Goal: Information Seeking & Learning: Find specific fact

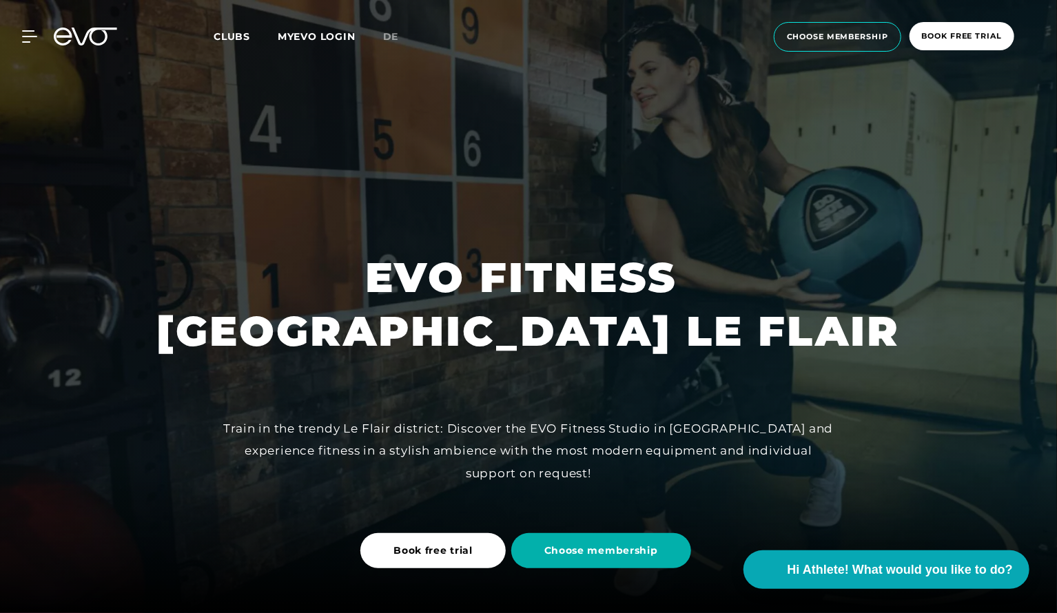
click at [347, 430] on div "Train in the trendy Le Flair district: Discover the EVO Fitness Studio in [GEOG…" at bounding box center [529, 451] width 620 height 67
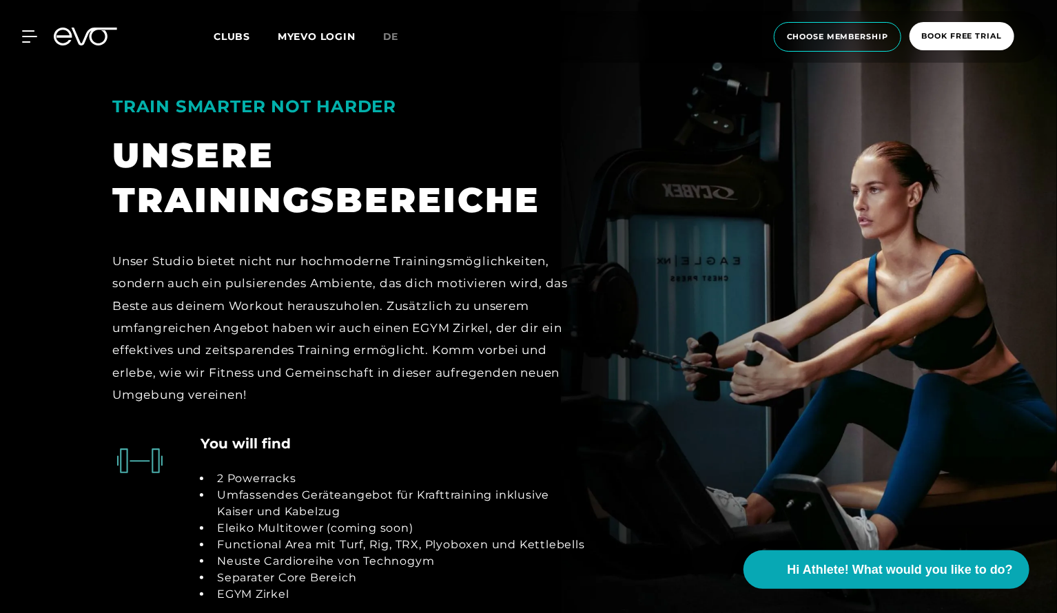
scroll to position [2454, 0]
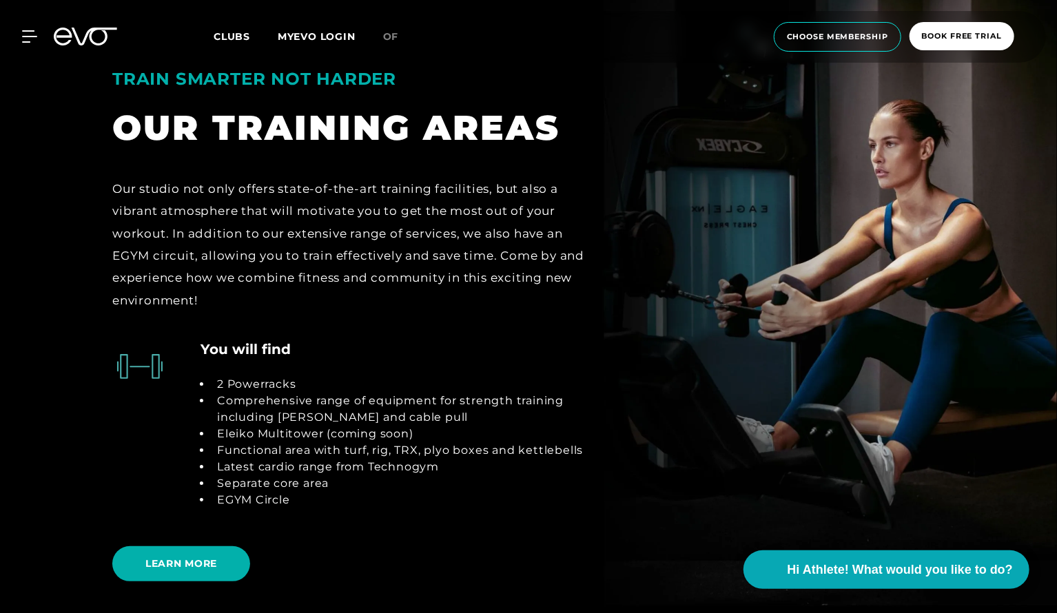
click at [334, 253] on font "Our studio not only offers state-of-the-art training facilities, but also a vib…" at bounding box center [348, 244] width 472 height 125
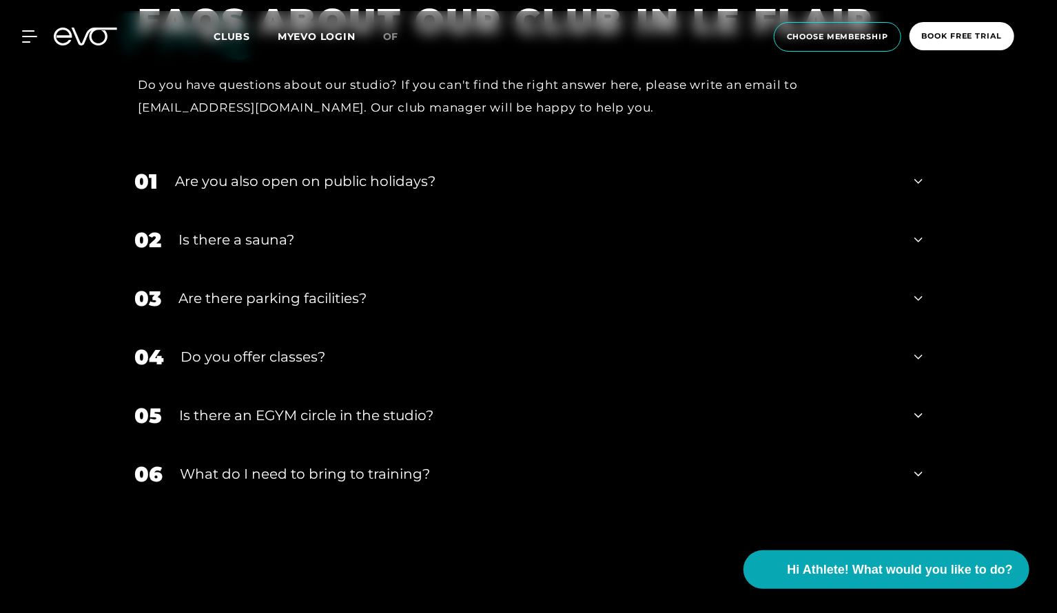
scroll to position [4439, 0]
click at [256, 424] on div "Is there an EGYM circle in the studio?" at bounding box center [538, 416] width 718 height 21
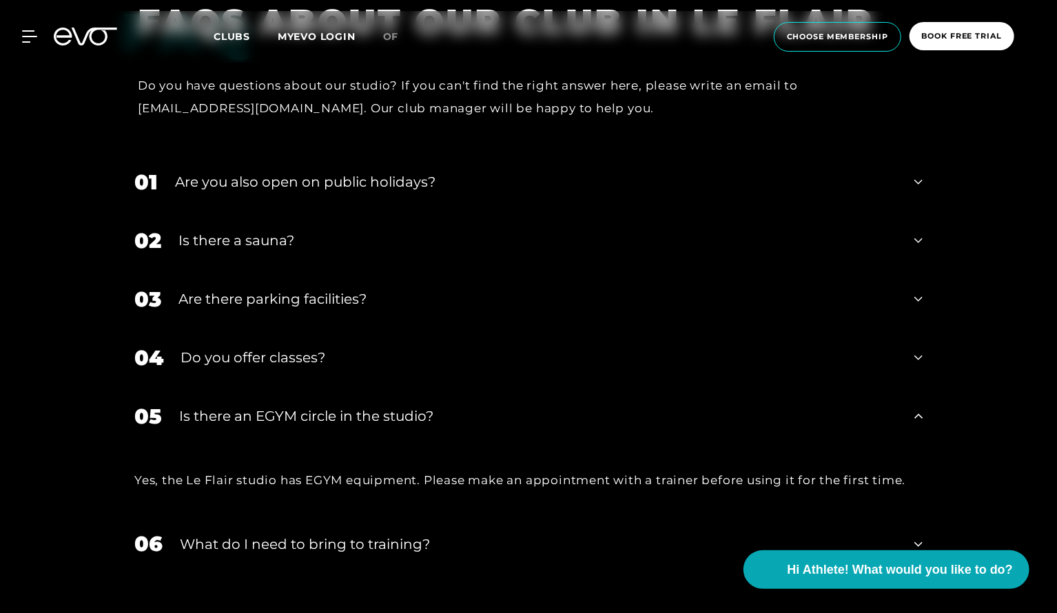
click at [250, 422] on div "Is there an EGYM circle in the studio?" at bounding box center [538, 416] width 718 height 21
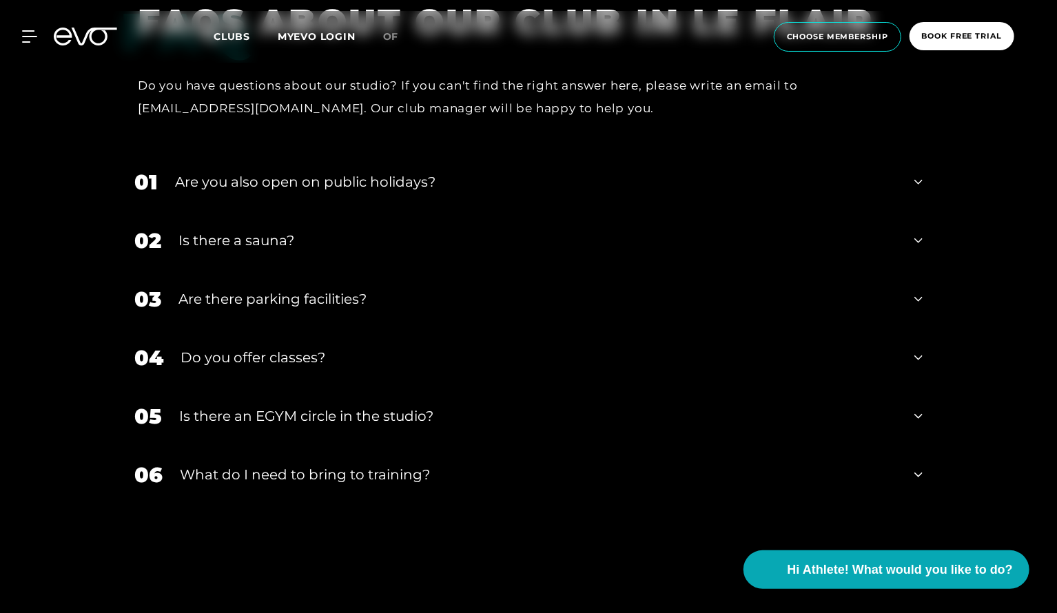
click at [240, 241] on div "Is there a sauna?" at bounding box center [538, 240] width 719 height 21
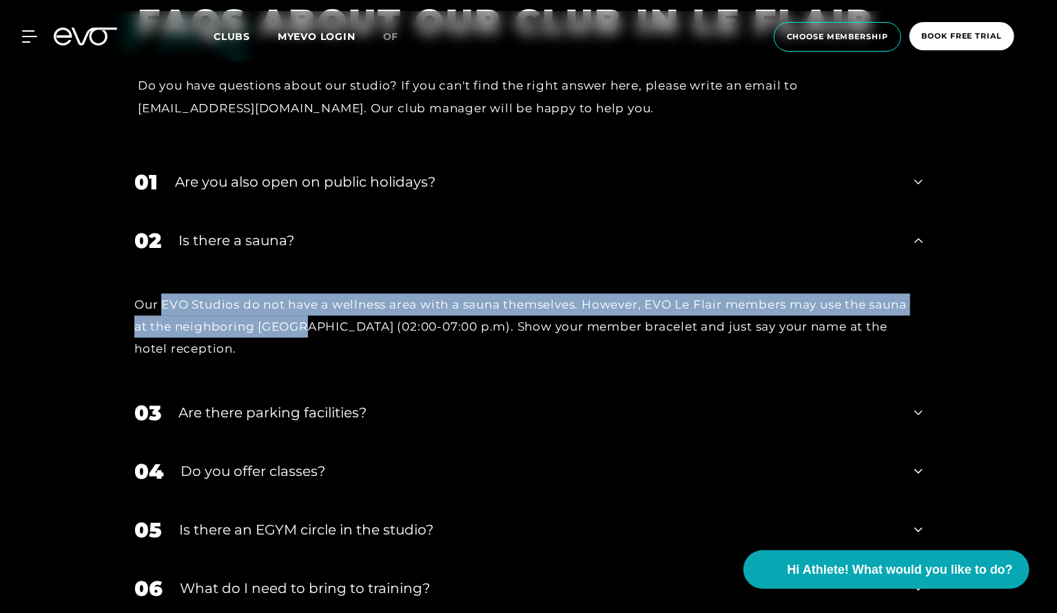
drag, startPoint x: 162, startPoint y: 314, endPoint x: 301, endPoint y: 329, distance: 140.0
click at [301, 329] on div "Our EVO Studios do not have a wellness area with a sauna themselves. However, E…" at bounding box center [528, 327] width 789 height 67
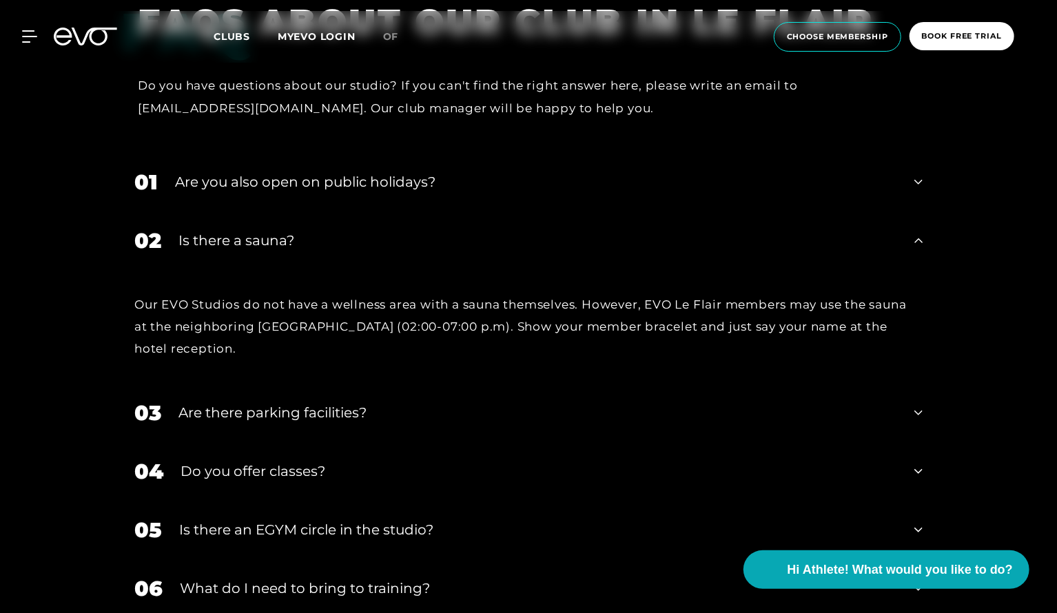
click at [301, 329] on div "Our EVO Studios do not have a wellness area with a sauna themselves. However, E…" at bounding box center [528, 327] width 789 height 67
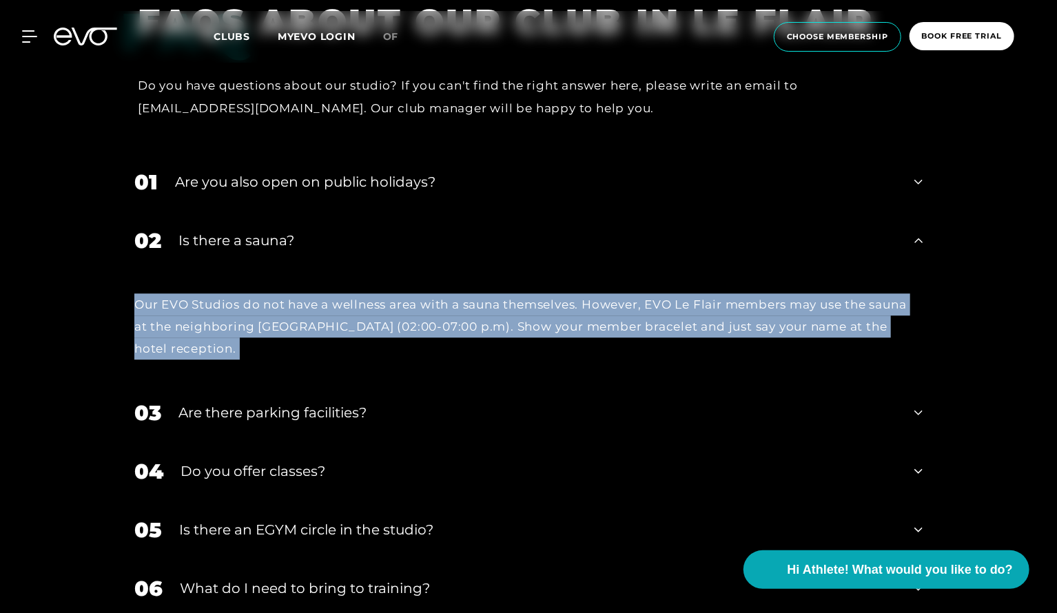
click at [301, 329] on div "Our EVO Studios do not have a wellness area with a sauna themselves. However, E…" at bounding box center [528, 327] width 789 height 67
click at [72, 314] on div "FAQ FAQS ABOUT OUR CLUB IN LE FLAIR Do you have questions about our studio? If …" at bounding box center [528, 334] width 1057 height 704
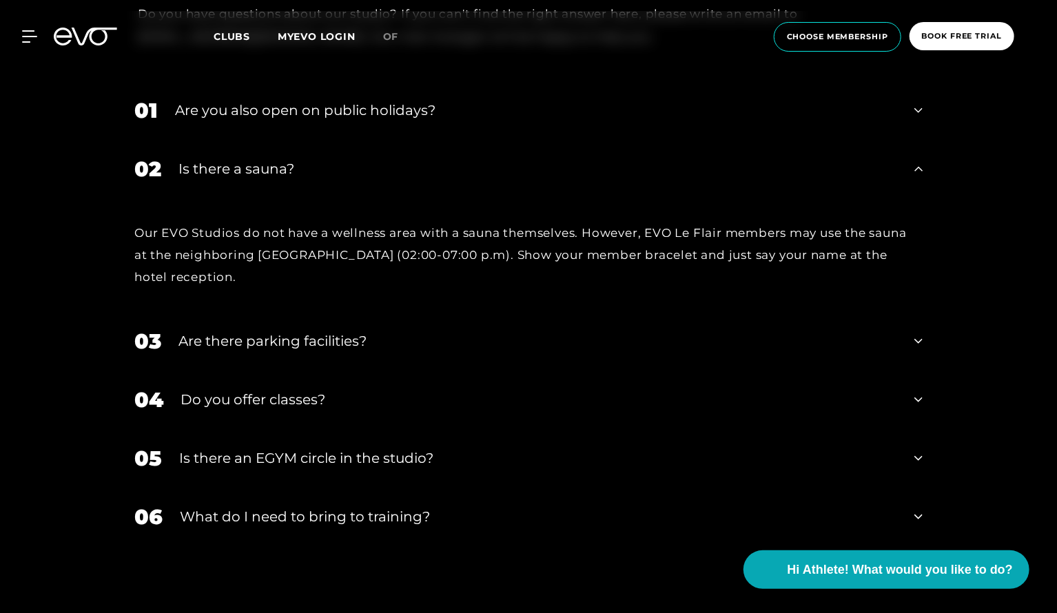
scroll to position [4649, 0]
